Goal: Task Accomplishment & Management: Manage account settings

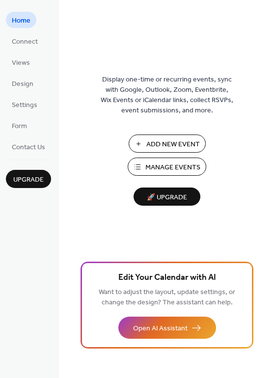
click at [179, 166] on span "Manage Events" at bounding box center [172, 168] width 55 height 10
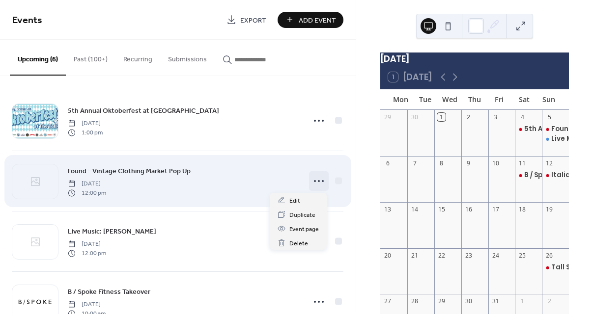
click at [318, 181] on circle at bounding box center [319, 181] width 2 height 2
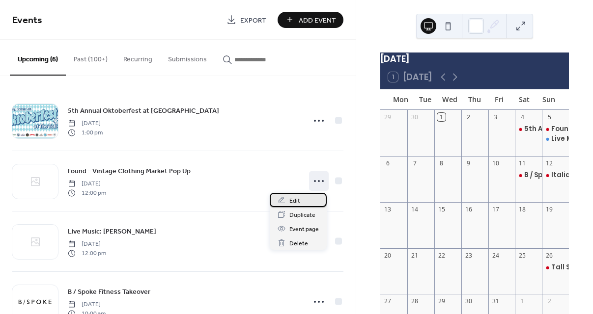
click at [311, 196] on div "Edit" at bounding box center [298, 200] width 57 height 14
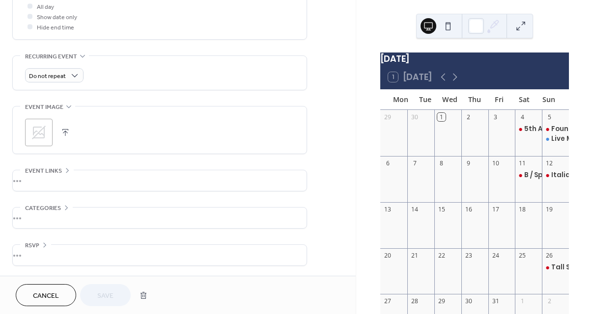
scroll to position [383, 0]
click at [39, 129] on icon at bounding box center [39, 133] width 16 height 16
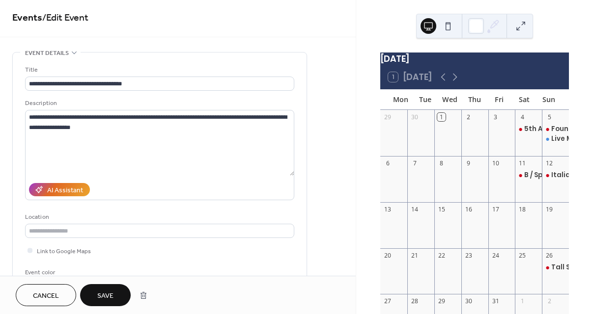
scroll to position [0, 0]
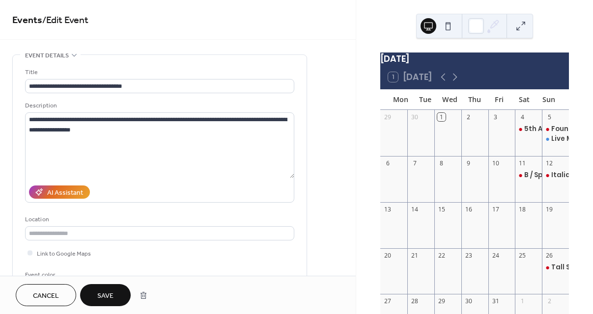
click at [113, 291] on span "Save" at bounding box center [105, 296] width 16 height 10
